Goal: Obtain resource: Obtain resource

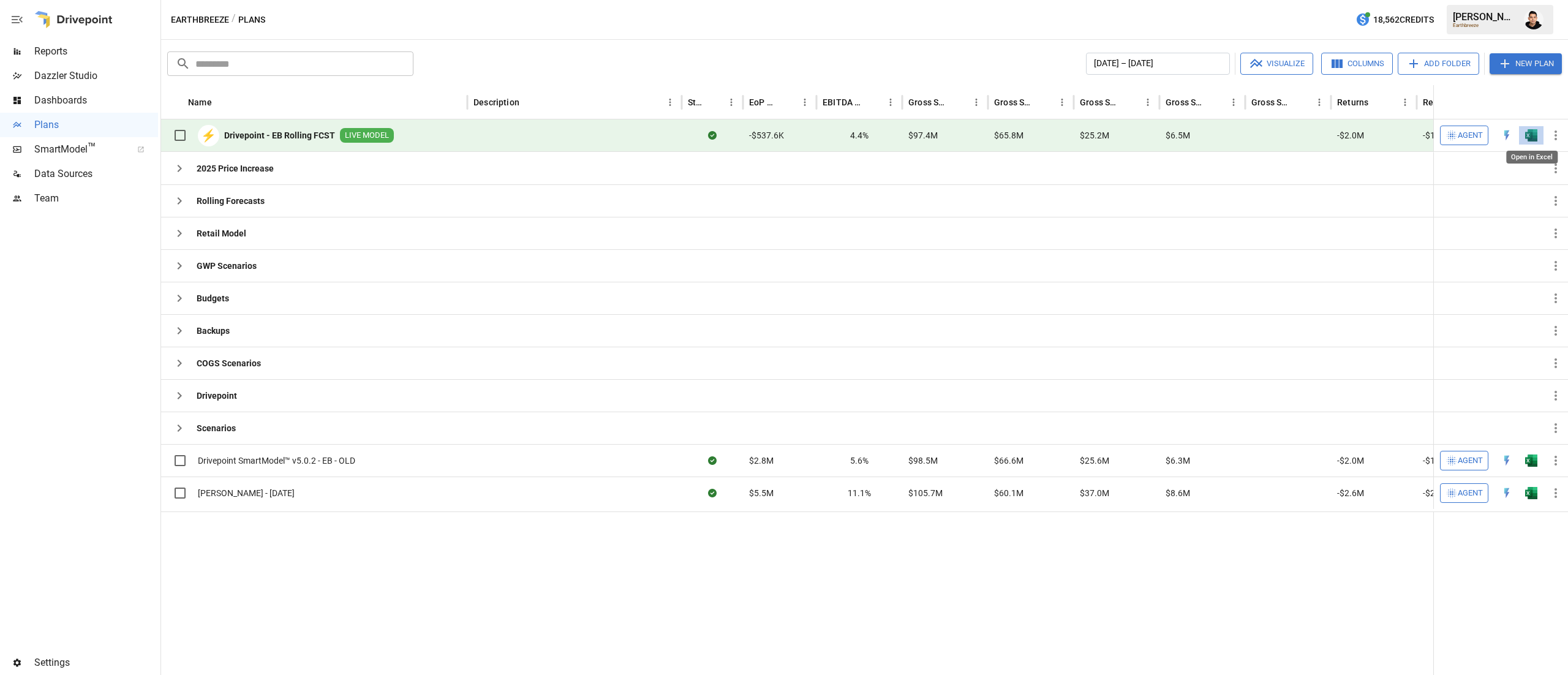
click at [1530, 135] on img "Open in Excel" at bounding box center [1531, 135] width 13 height 13
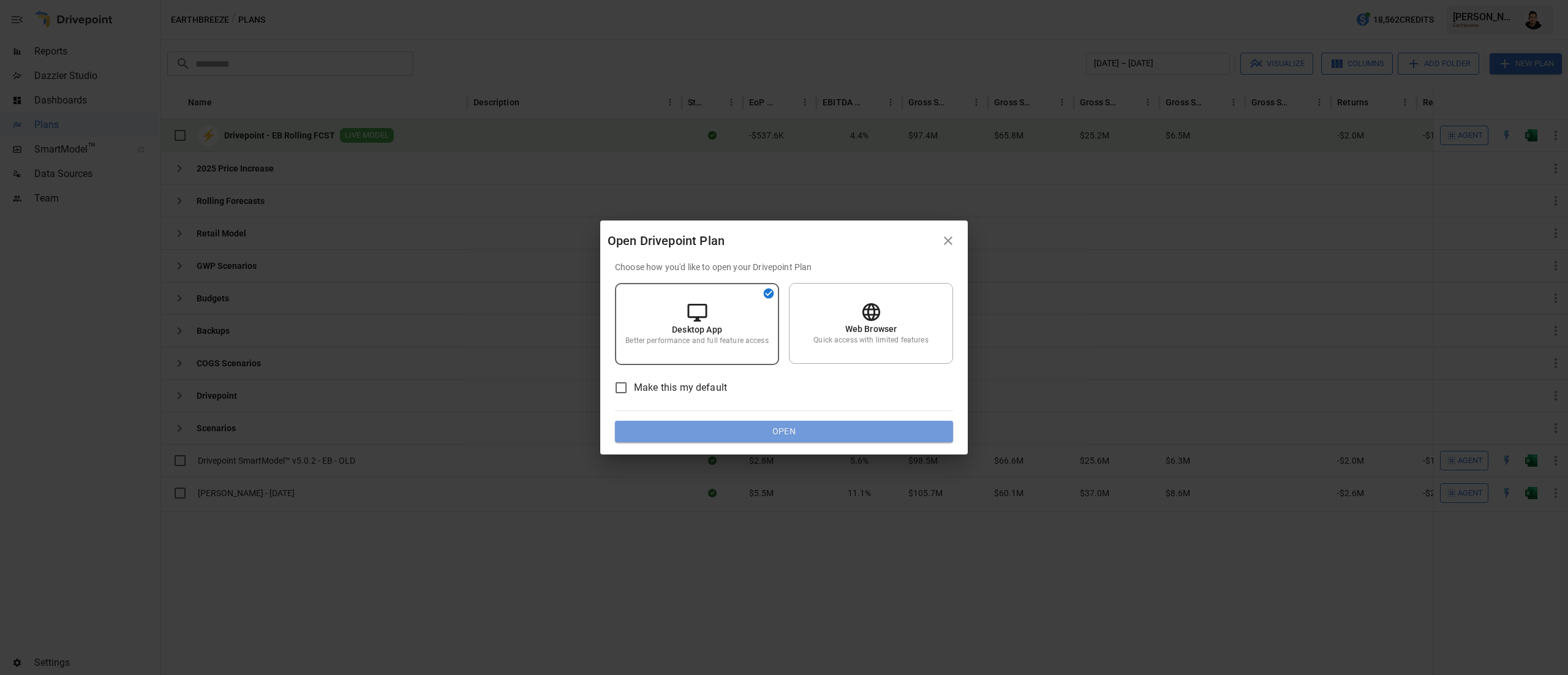
click at [816, 431] on button "Open" at bounding box center [784, 431] width 338 height 22
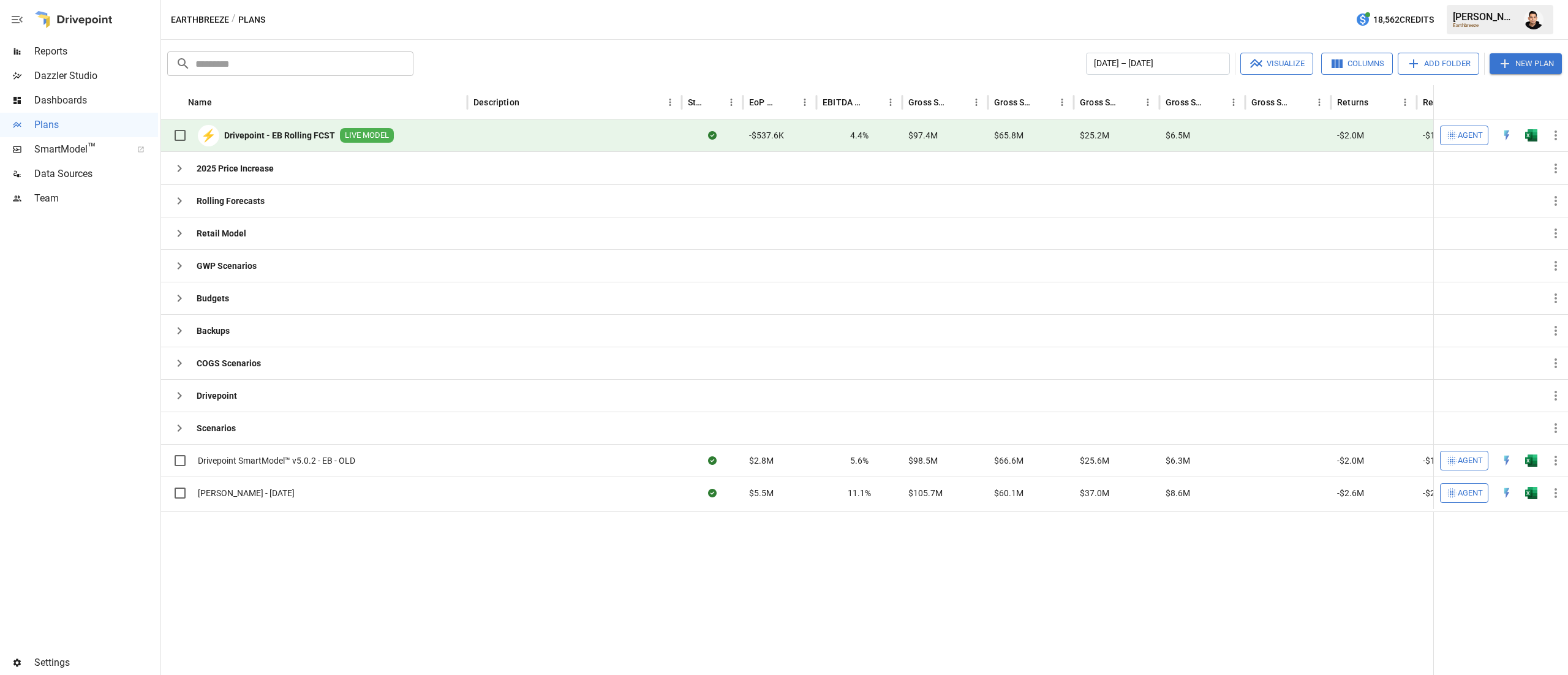
click at [1531, 125] on div at bounding box center [1530, 135] width 24 height 32
click at [1531, 139] on img "Open in Excel" at bounding box center [1531, 135] width 13 height 13
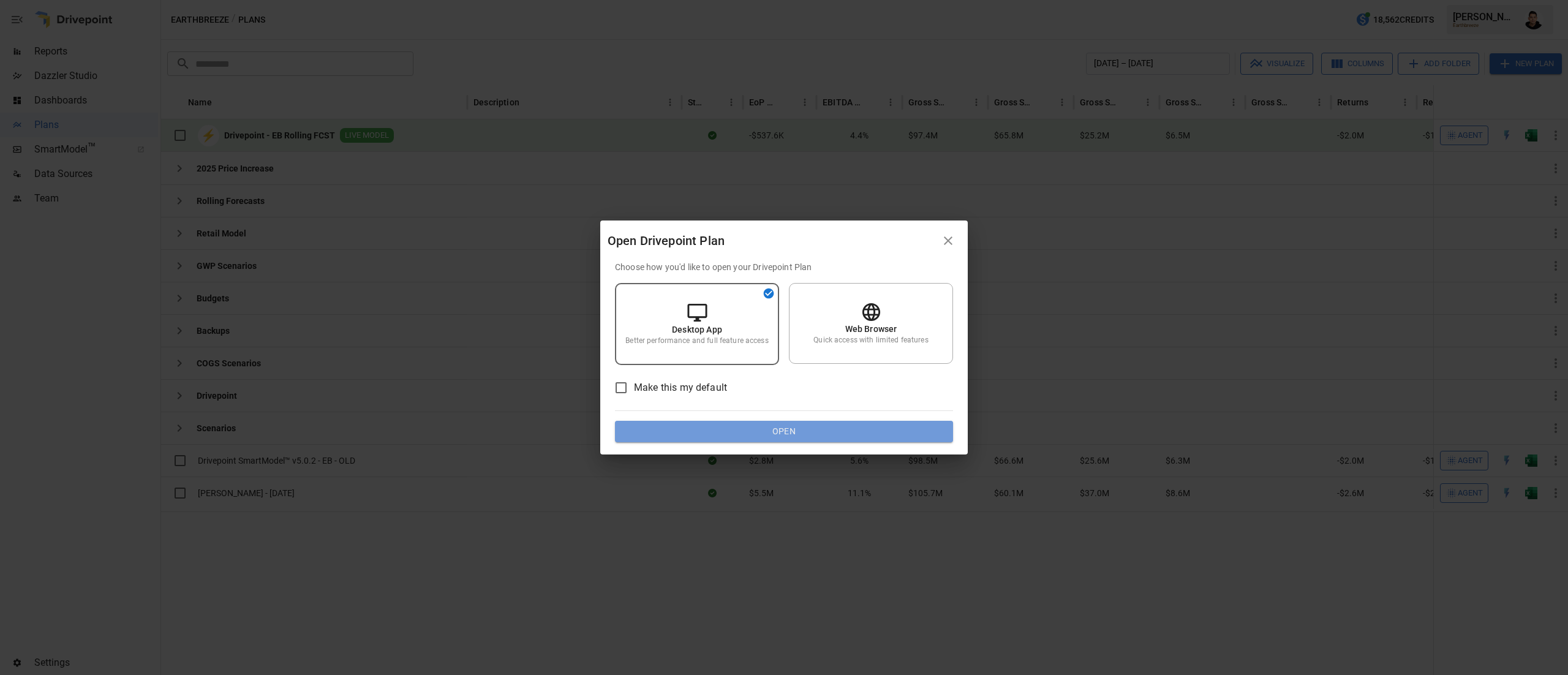
click at [858, 428] on button "Open" at bounding box center [784, 431] width 338 height 22
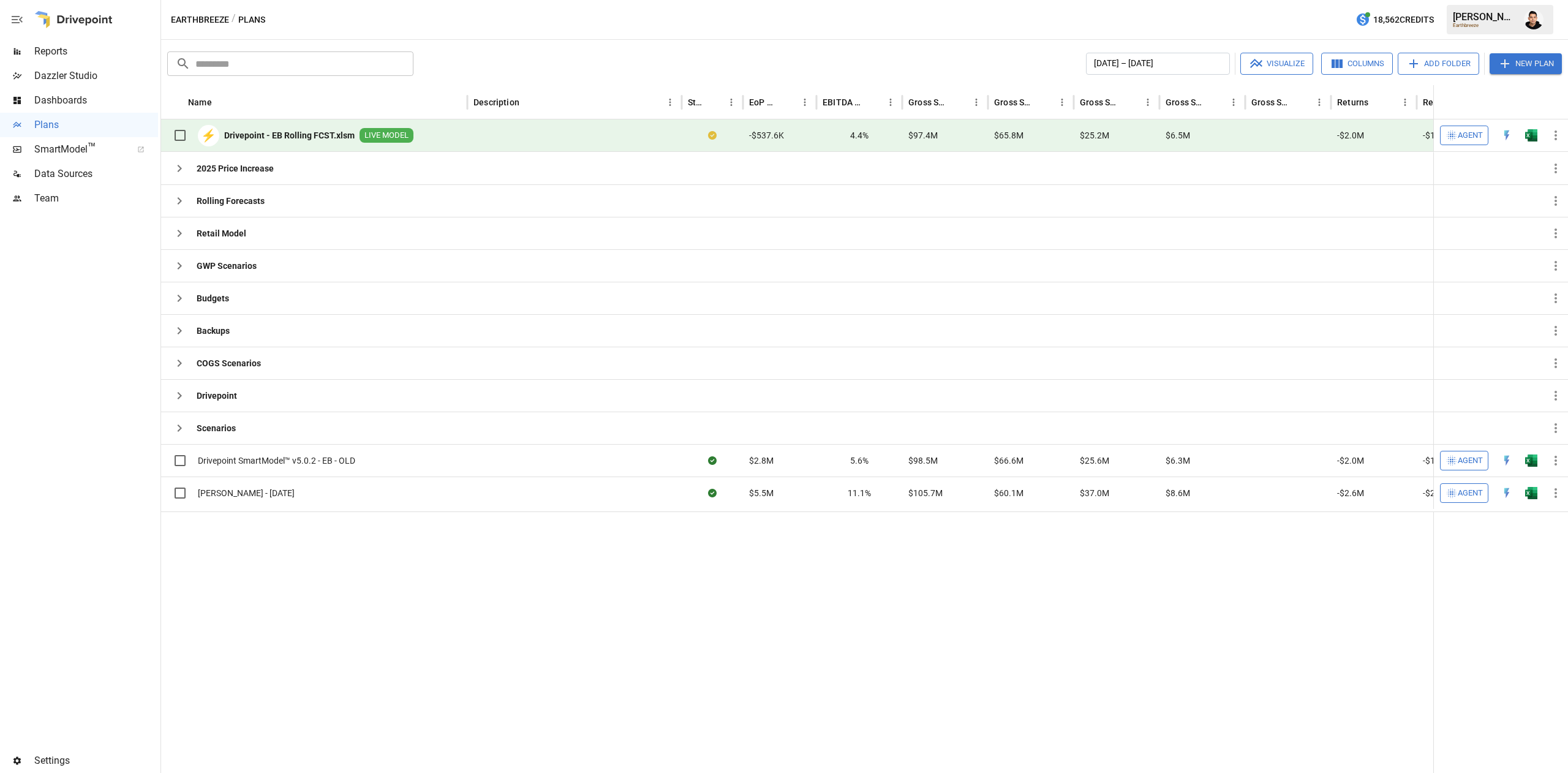
click at [1536, 21] on img "Francisco Sanchez" at bounding box center [1534, 20] width 20 height 20
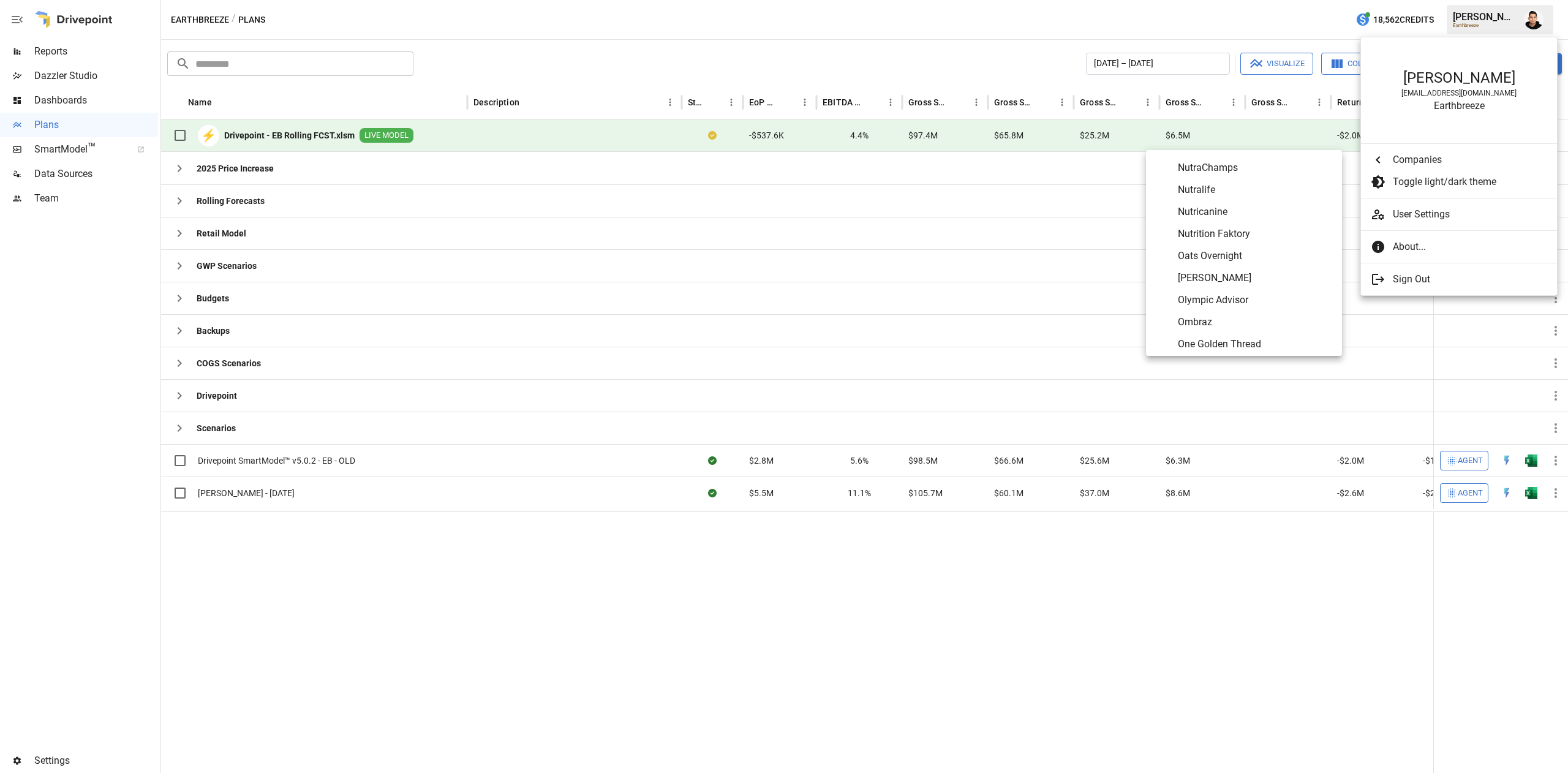
scroll to position [4498, 0]
click at [1231, 251] on span "Oats Overnight" at bounding box center [1255, 252] width 154 height 14
